Goal: Information Seeking & Learning: Learn about a topic

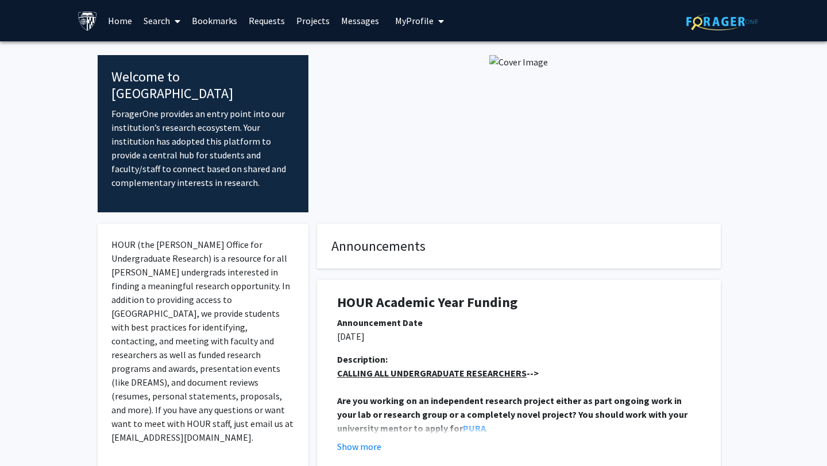
click at [177, 21] on icon at bounding box center [178, 21] width 6 height 9
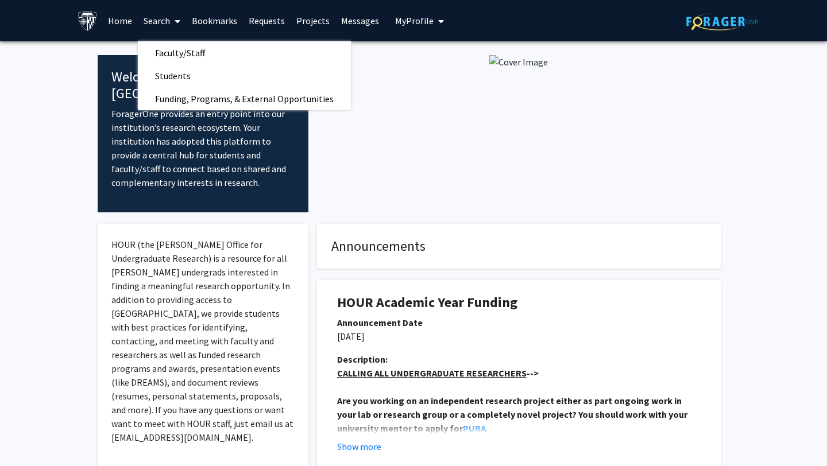
click at [489, 69] on img at bounding box center [518, 62] width 59 height 14
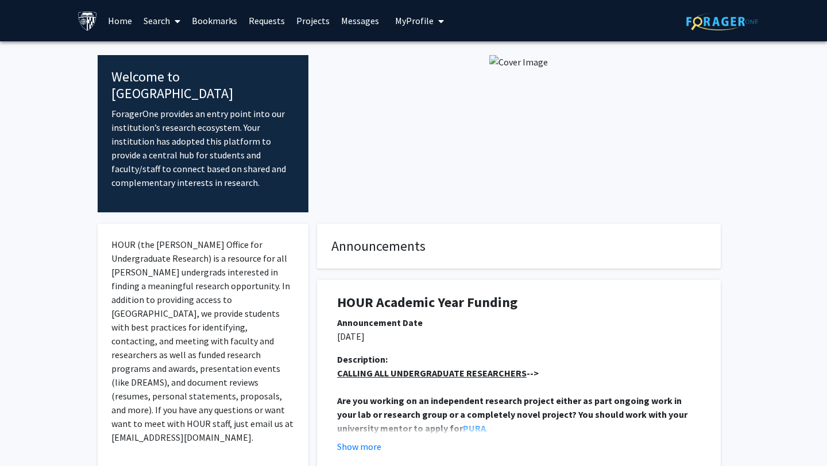
click at [412, 25] on span "My Profile" at bounding box center [414, 20] width 38 height 11
click at [366, 21] on link "Messages" at bounding box center [359, 21] width 49 height 40
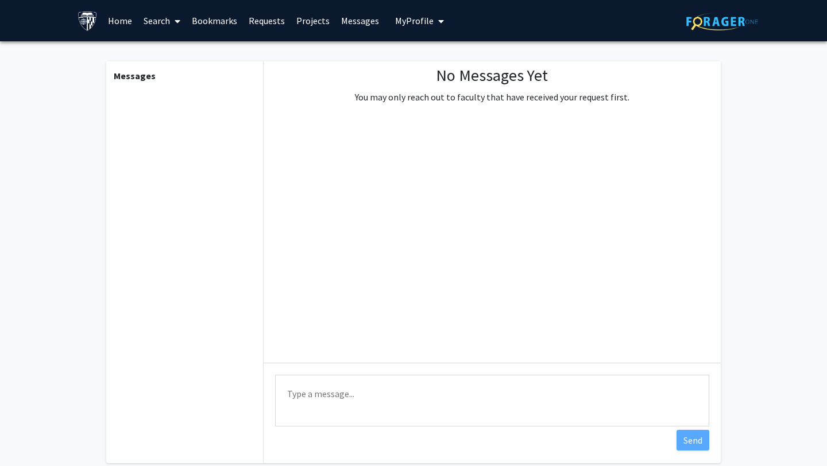
click at [315, 20] on link "Projects" at bounding box center [313, 21] width 45 height 40
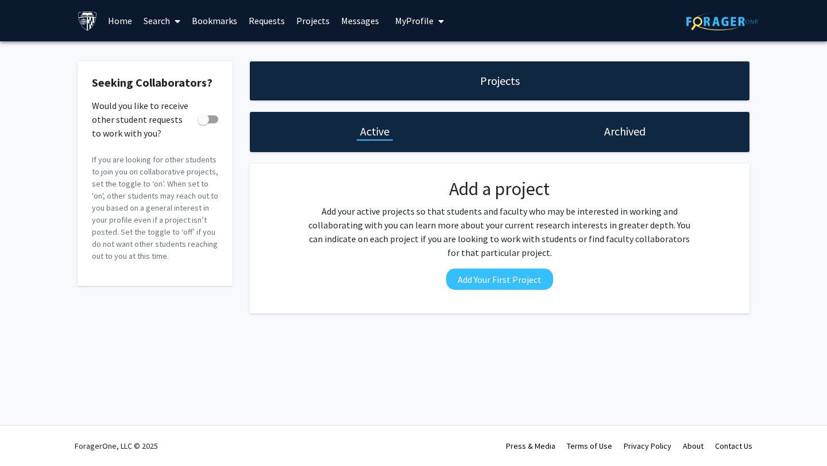
click at [273, 20] on link "Requests" at bounding box center [267, 21] width 48 height 40
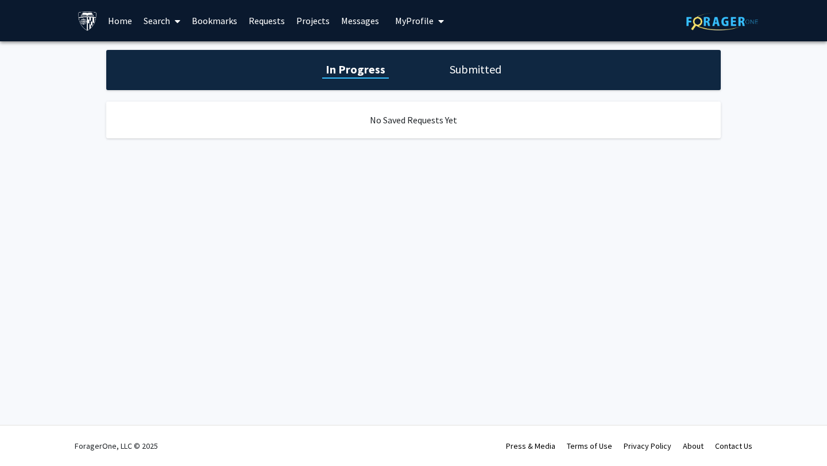
click at [233, 20] on link "Bookmarks" at bounding box center [214, 21] width 57 height 40
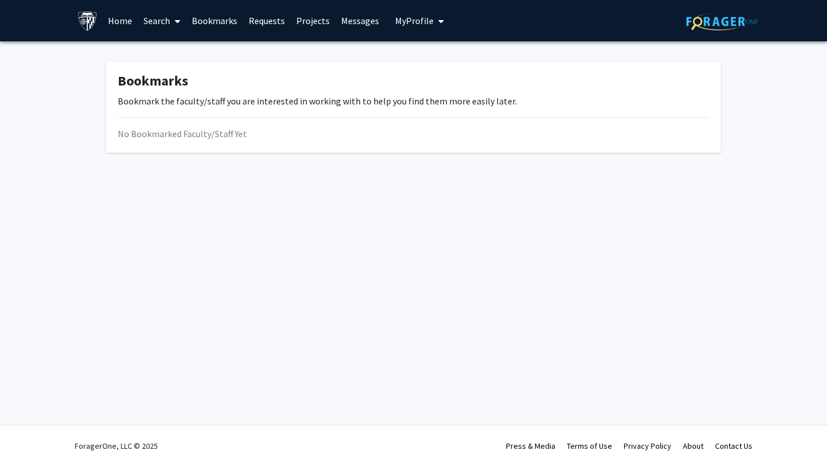
click at [176, 19] on icon at bounding box center [178, 21] width 6 height 9
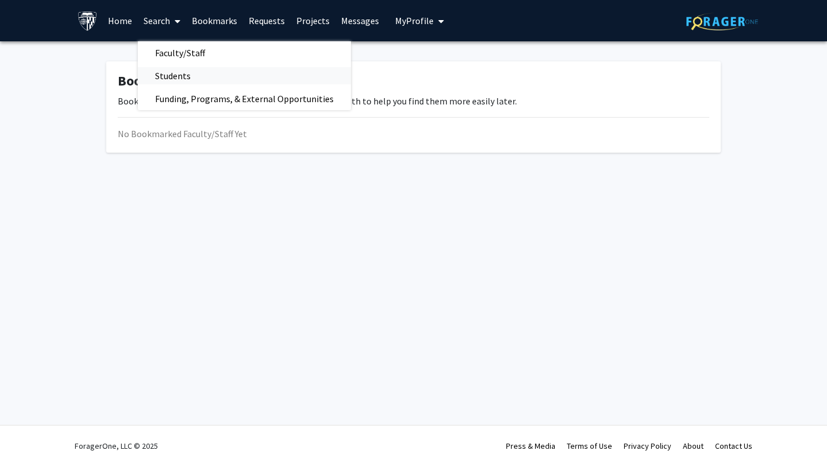
click at [197, 73] on span "Students" at bounding box center [173, 75] width 70 height 23
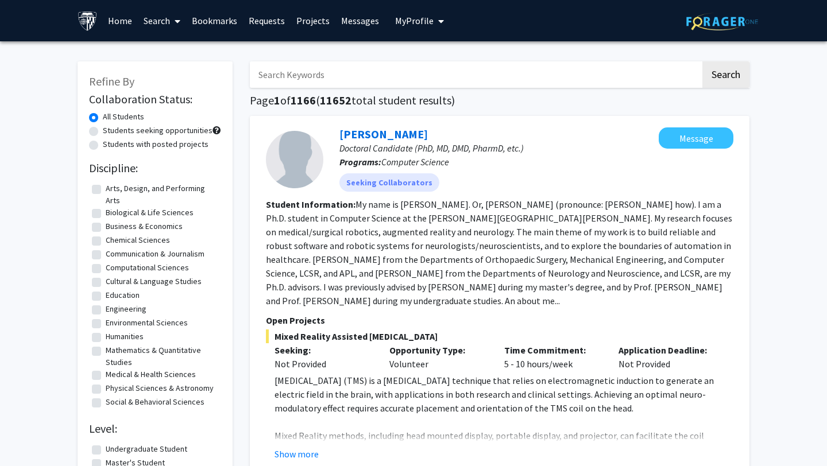
click at [180, 16] on span at bounding box center [175, 21] width 10 height 40
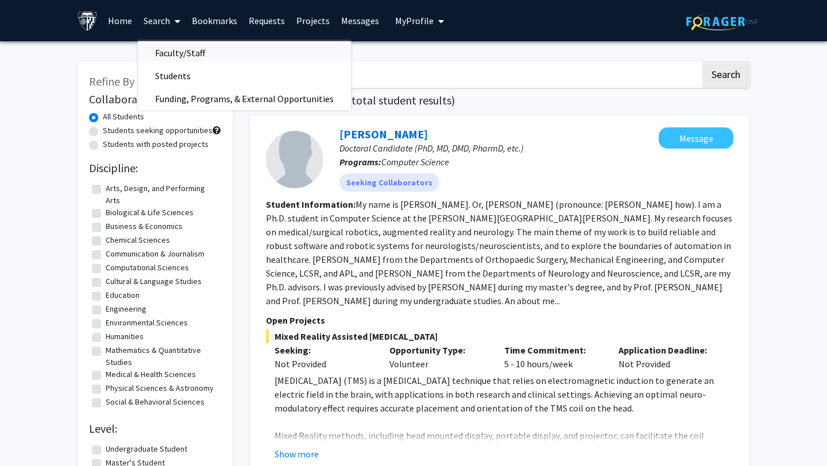
click at [185, 57] on span "Faculty/Staff" at bounding box center [180, 52] width 84 height 23
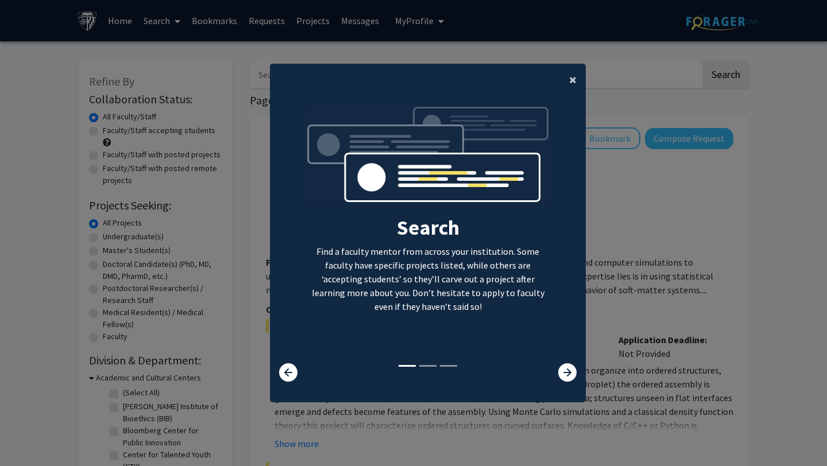
click at [574, 81] on span "×" at bounding box center [572, 80] width 7 height 18
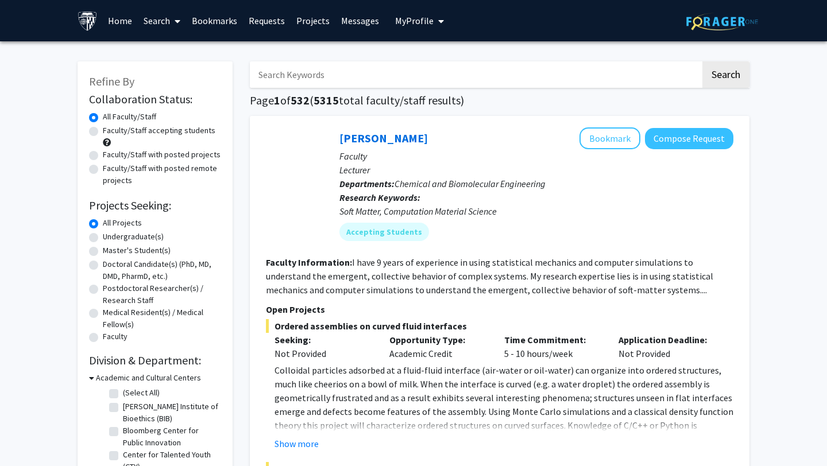
click at [567, 87] on input "Search Keywords" at bounding box center [475, 74] width 451 height 26
type input "behavioral biology"
click at [702, 61] on button "Search" at bounding box center [725, 74] width 47 height 26
click at [103, 135] on label "Faculty/Staff accepting students" at bounding box center [159, 131] width 113 height 12
click at [103, 132] on input "Faculty/Staff accepting students" at bounding box center [106, 128] width 7 height 7
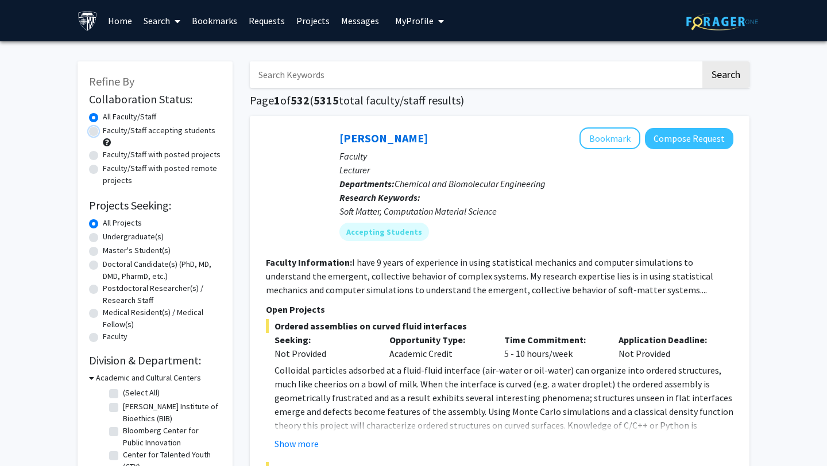
radio input "true"
click at [103, 237] on label "Undergraduate(s)" at bounding box center [133, 237] width 61 height 12
click at [103, 237] on input "Undergraduate(s)" at bounding box center [106, 234] width 7 height 7
radio input "true"
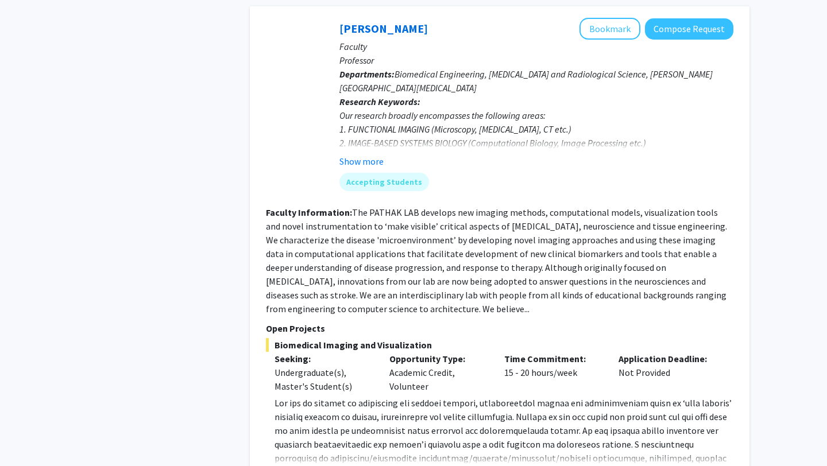
scroll to position [4939, 0]
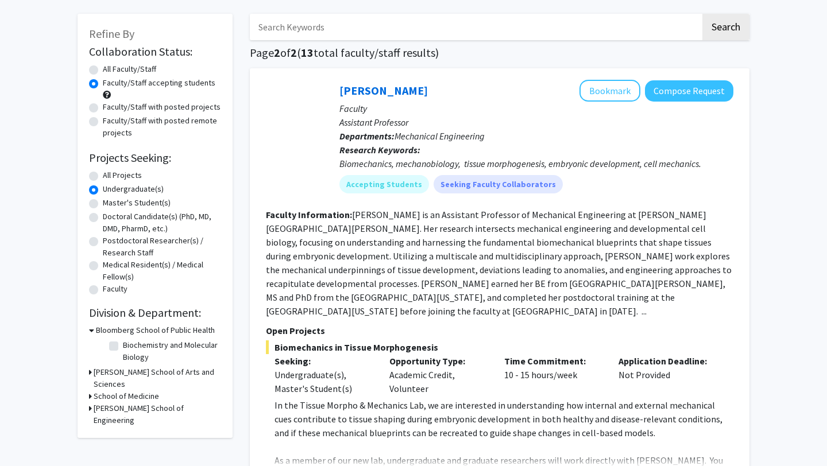
scroll to position [52, 0]
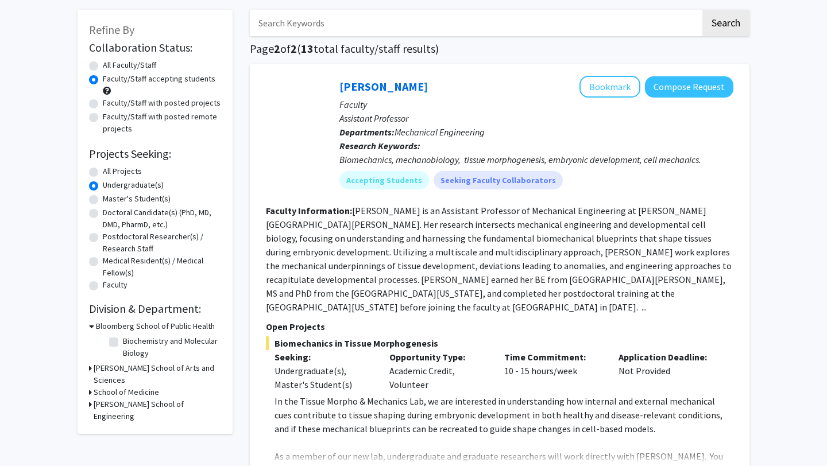
click at [204, 366] on h3 "Krieger School of Arts and Sciences" at bounding box center [157, 374] width 127 height 24
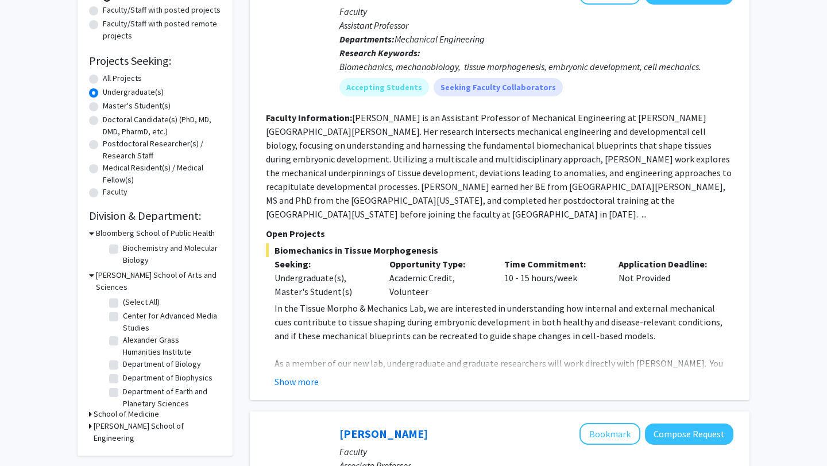
scroll to position [146, 0]
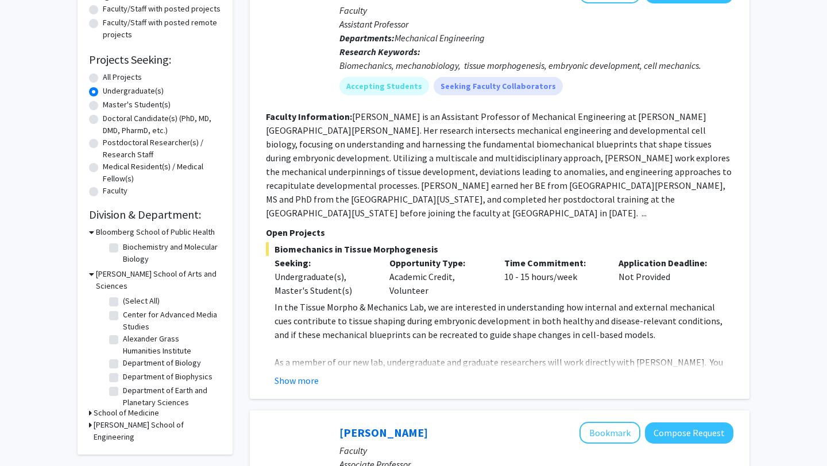
click at [123, 333] on label "Alexander Grass Humanities Institute" at bounding box center [170, 345] width 95 height 24
click at [123, 333] on input "Alexander Grass Humanities Institute" at bounding box center [126, 336] width 7 height 7
checkbox input "true"
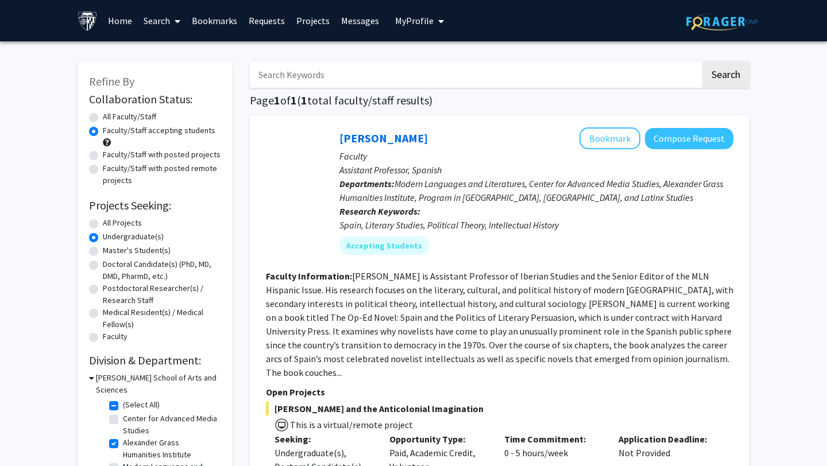
click at [103, 238] on label "Undergraduate(s)" at bounding box center [133, 237] width 61 height 12
click at [103, 238] on input "Undergraduate(s)" at bounding box center [106, 234] width 7 height 7
click at [103, 224] on label "All Projects" at bounding box center [122, 223] width 39 height 12
click at [103, 224] on input "All Projects" at bounding box center [106, 220] width 7 height 7
radio input "true"
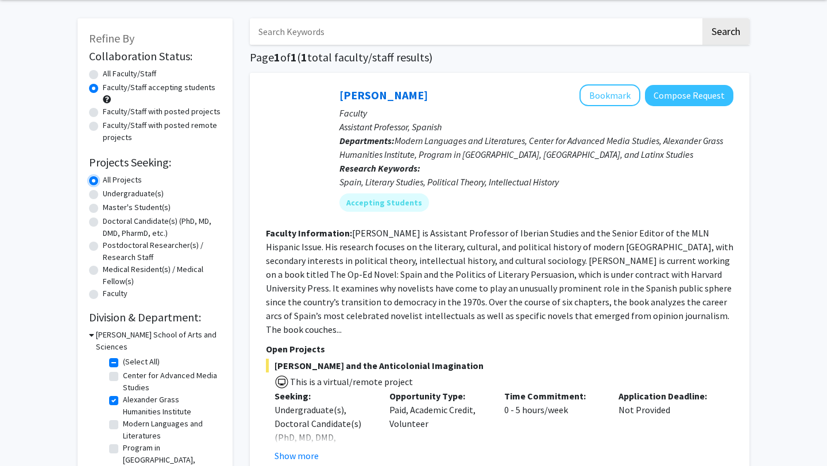
scroll to position [45, 0]
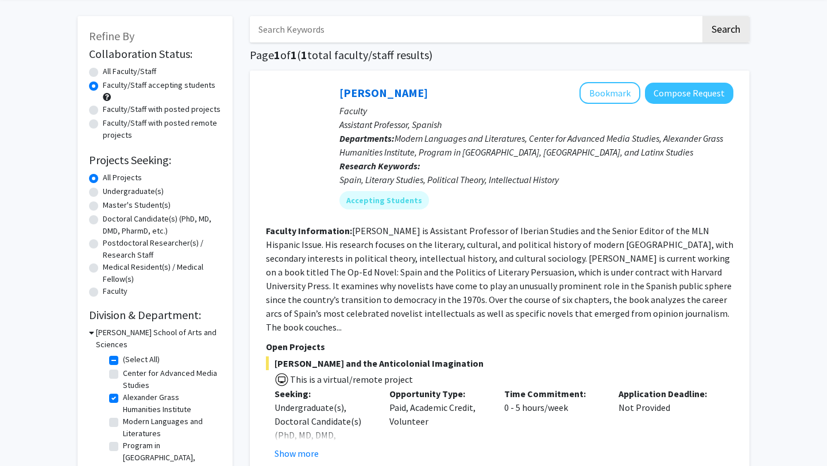
click at [123, 392] on label "Alexander Grass Humanities Institute" at bounding box center [170, 404] width 95 height 24
click at [123, 392] on input "Alexander Grass Humanities Institute" at bounding box center [126, 395] width 7 height 7
checkbox input "false"
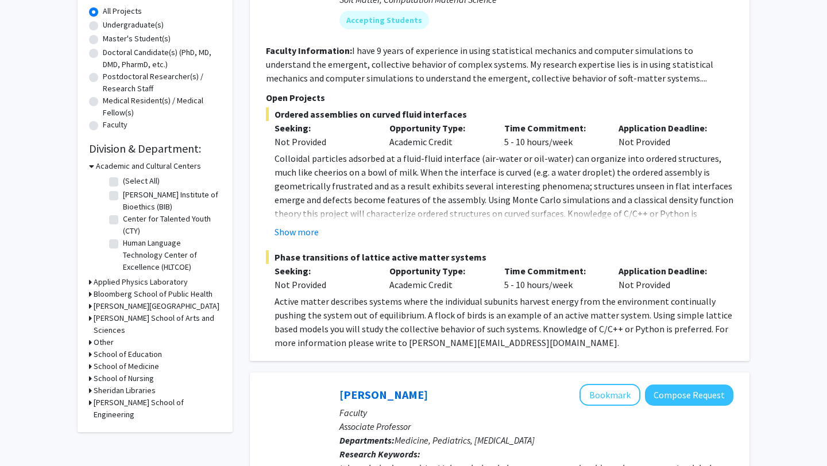
scroll to position [214, 0]
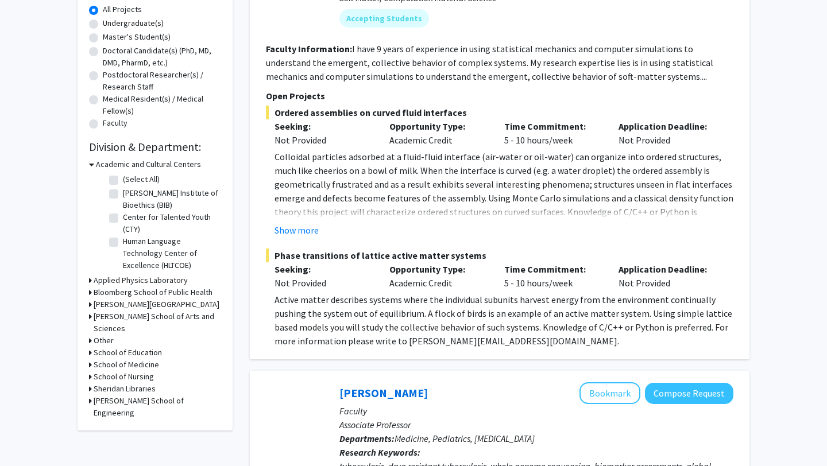
click at [140, 316] on h3 "Krieger School of Arts and Sciences" at bounding box center [157, 323] width 127 height 24
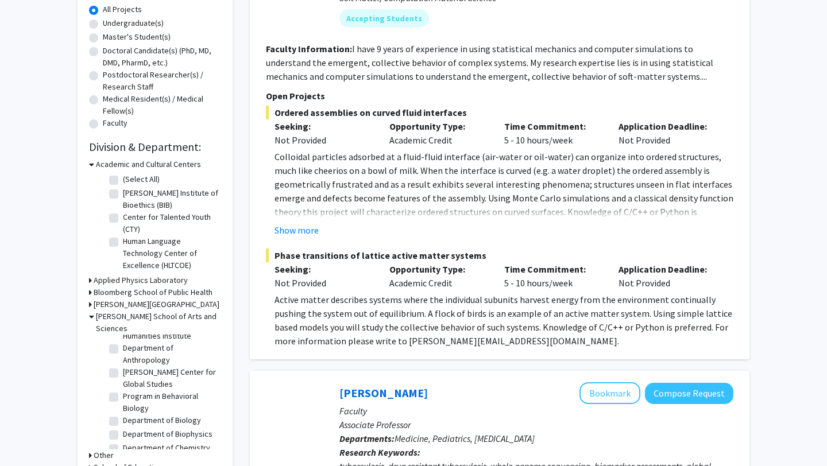
scroll to position [72, 0]
click at [140, 389] on label "Program in Behavioral Biology" at bounding box center [170, 401] width 95 height 24
click at [130, 389] on input "Program in Behavioral Biology" at bounding box center [126, 392] width 7 height 7
checkbox input "true"
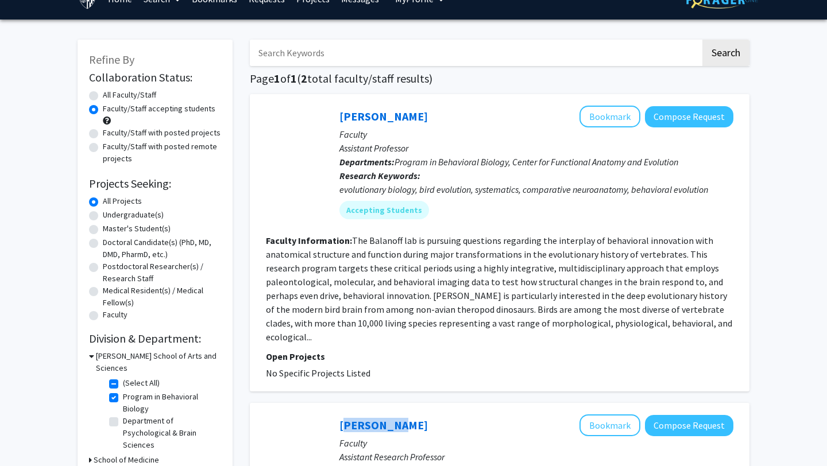
scroll to position [21, 0]
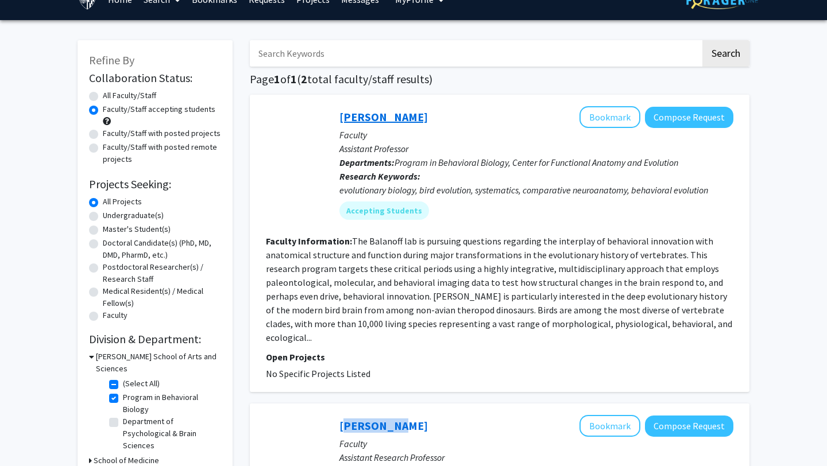
click at [376, 117] on link "Amy Balanoff" at bounding box center [383, 117] width 88 height 14
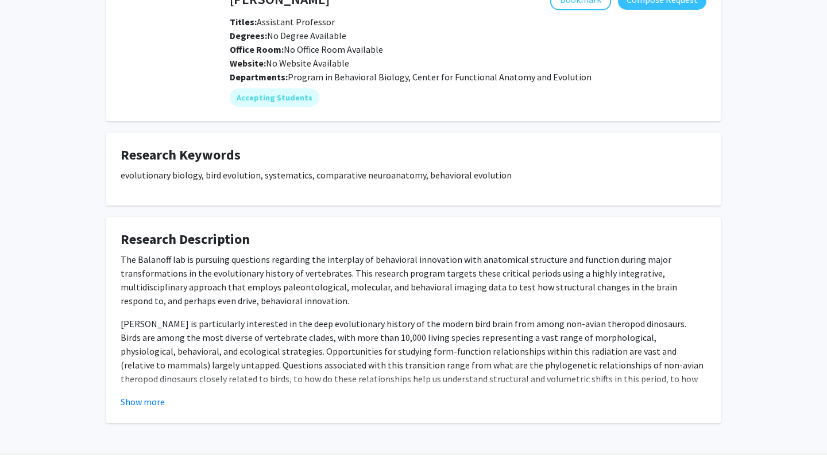
scroll to position [104, 0]
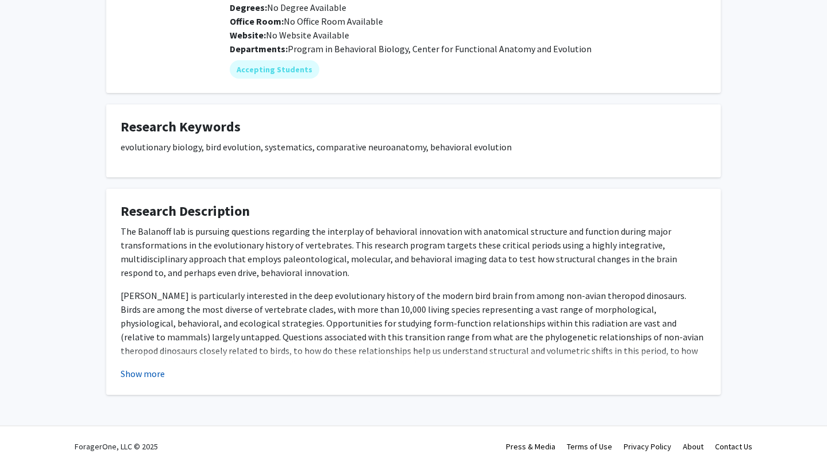
click at [153, 378] on button "Show more" at bounding box center [143, 374] width 44 height 14
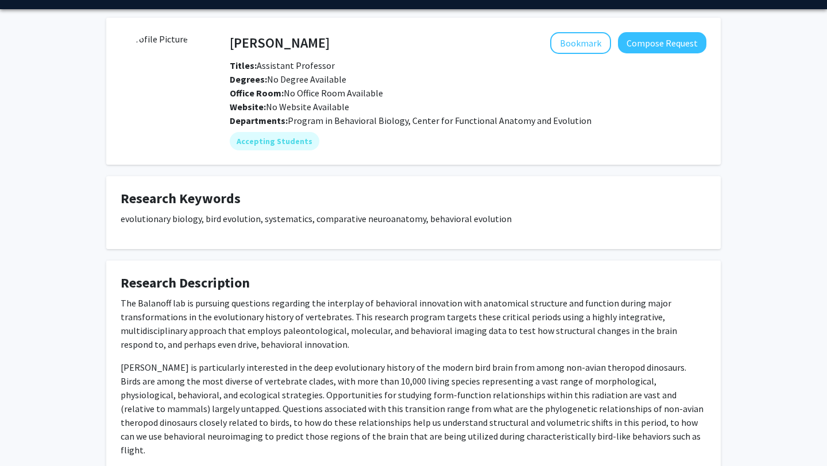
scroll to position [0, 0]
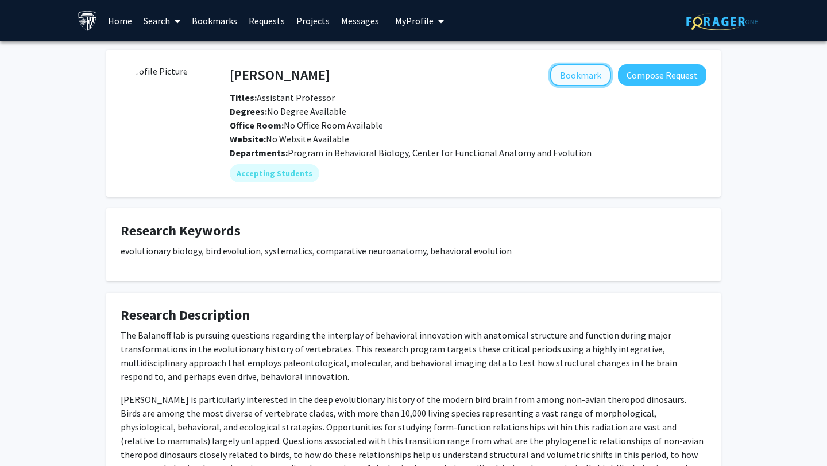
click at [584, 78] on button "Bookmark" at bounding box center [580, 75] width 61 height 22
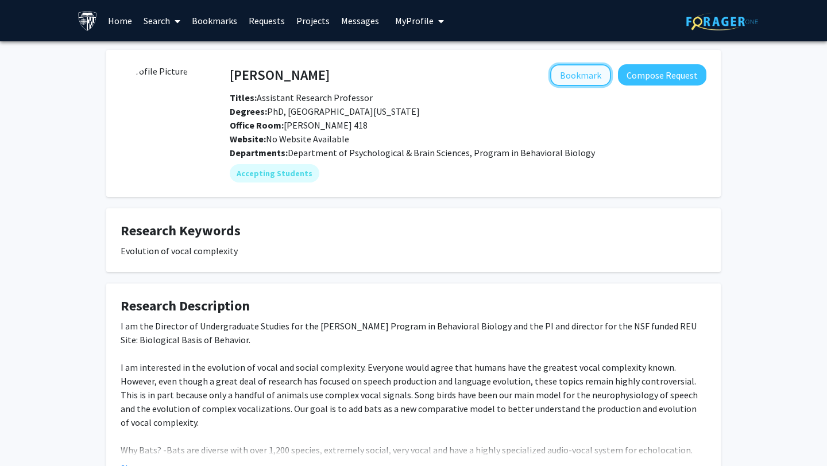
click at [594, 72] on button "Bookmark" at bounding box center [580, 75] width 61 height 22
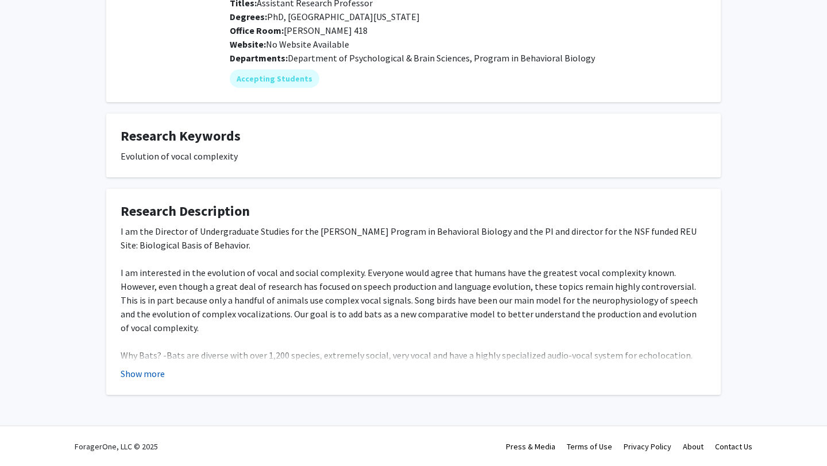
click at [152, 375] on button "Show more" at bounding box center [143, 374] width 44 height 14
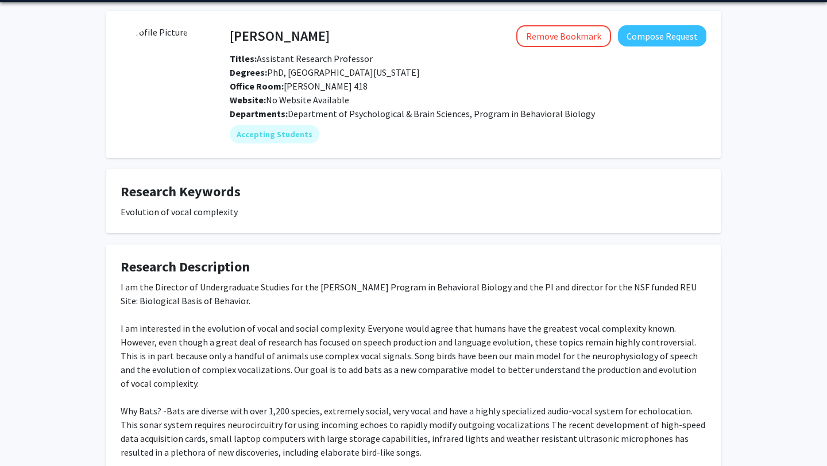
scroll to position [0, 0]
